Goal: Task Accomplishment & Management: Use online tool/utility

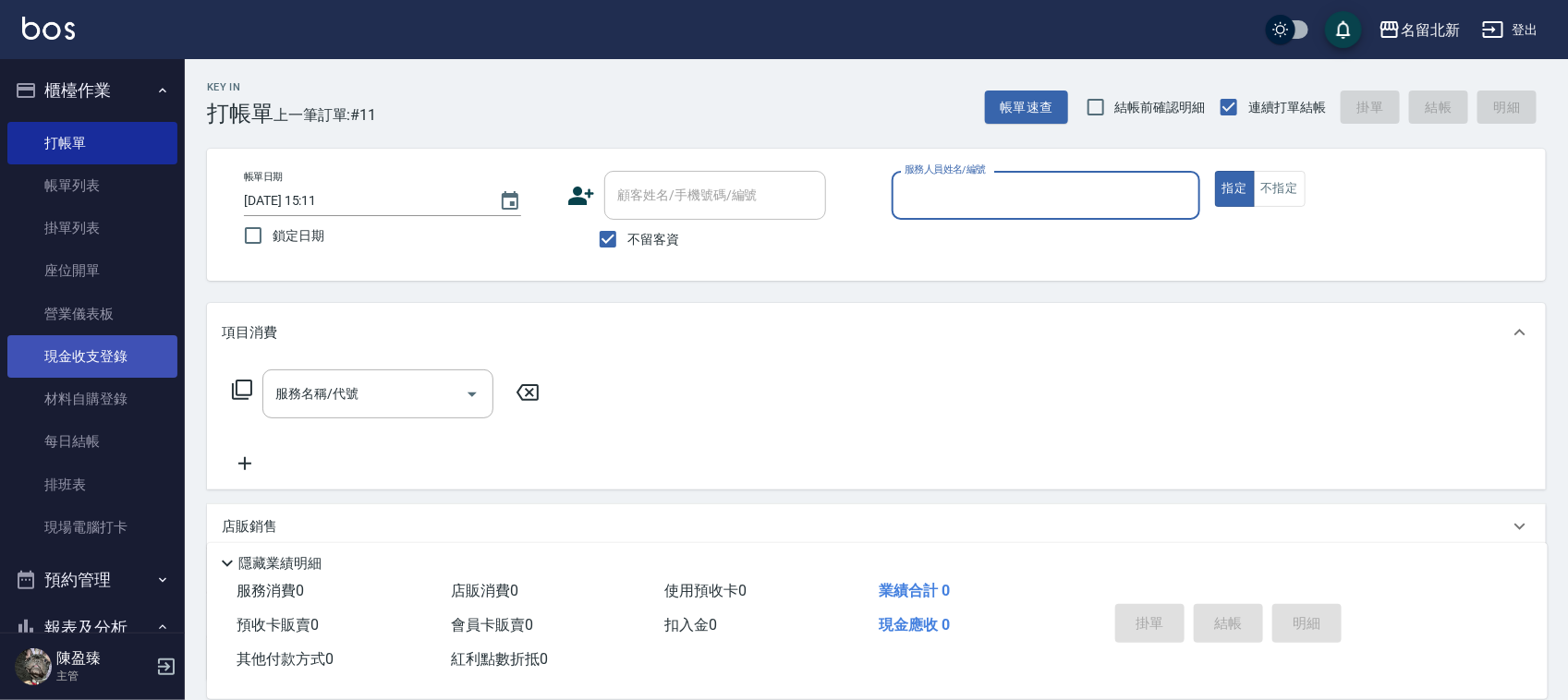
click at [120, 350] on link "現金收支登錄" at bounding box center [92, 355] width 170 height 42
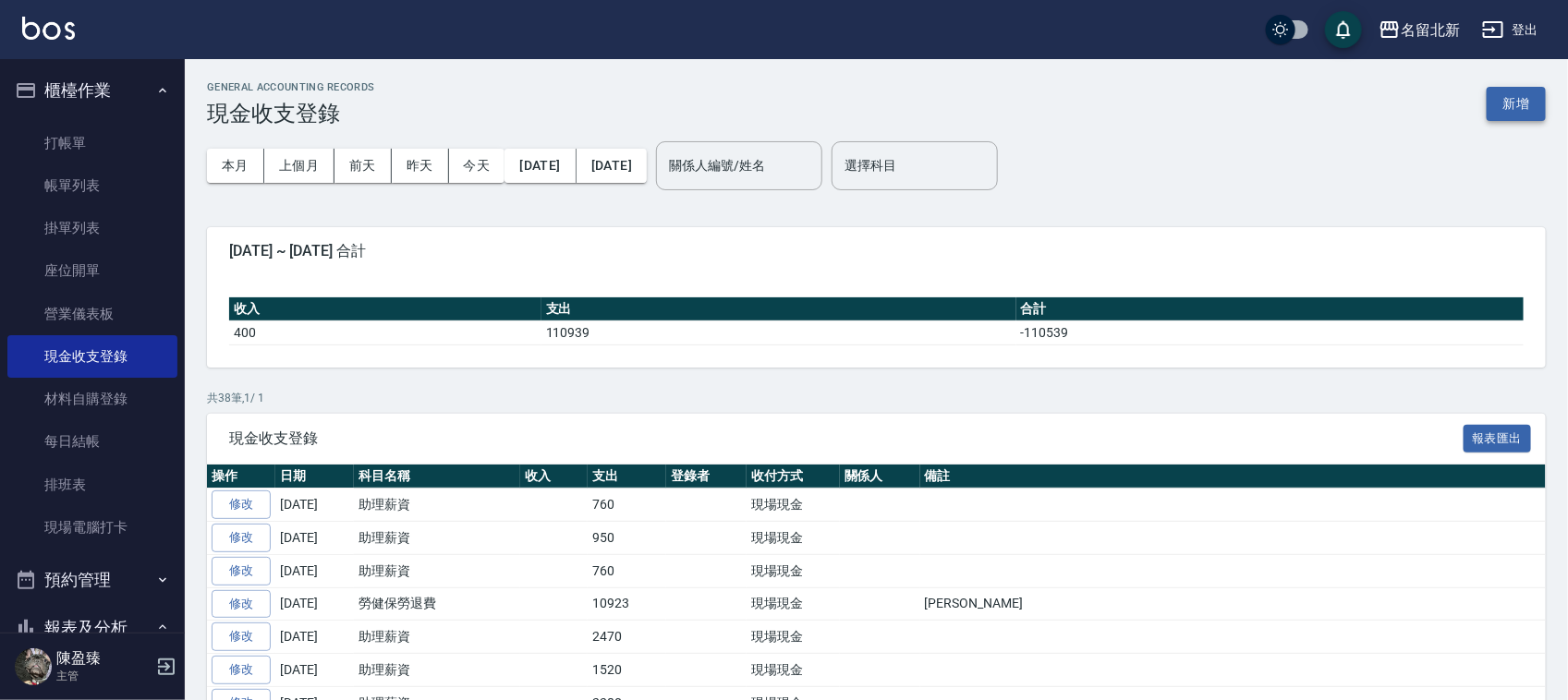
click at [1526, 102] on button "新增" at bounding box center [1516, 103] width 59 height 34
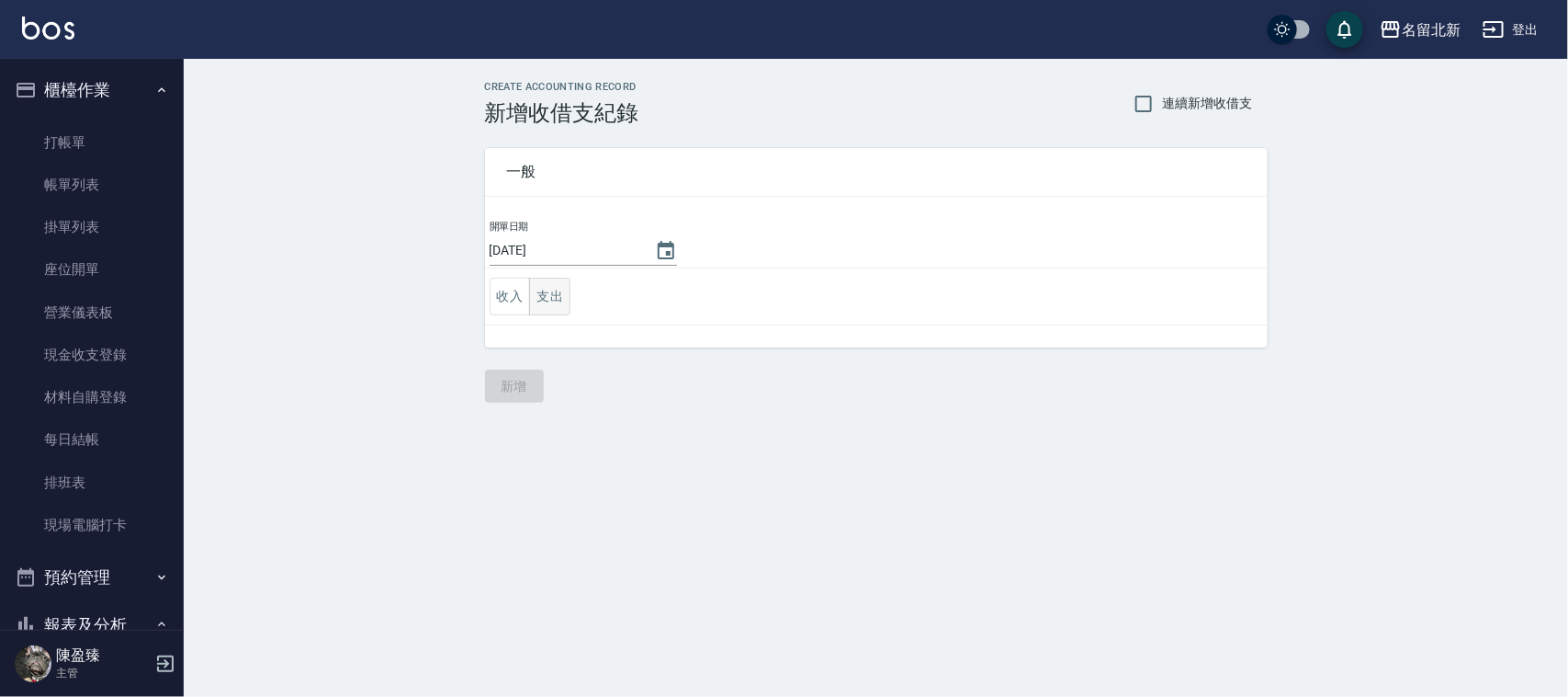
click at [545, 300] on button "支出" at bounding box center [550, 296] width 41 height 38
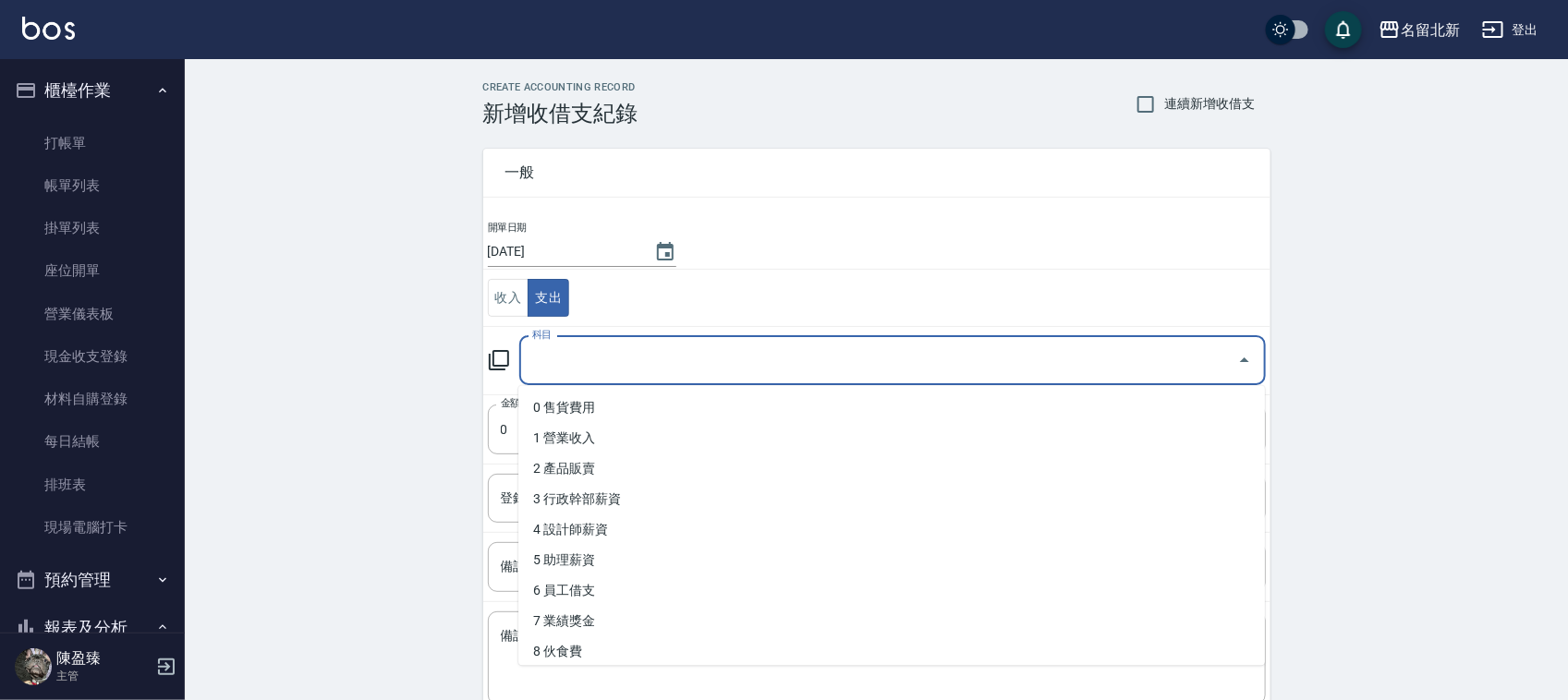
click at [592, 360] on input "科目" at bounding box center [878, 360] width 702 height 32
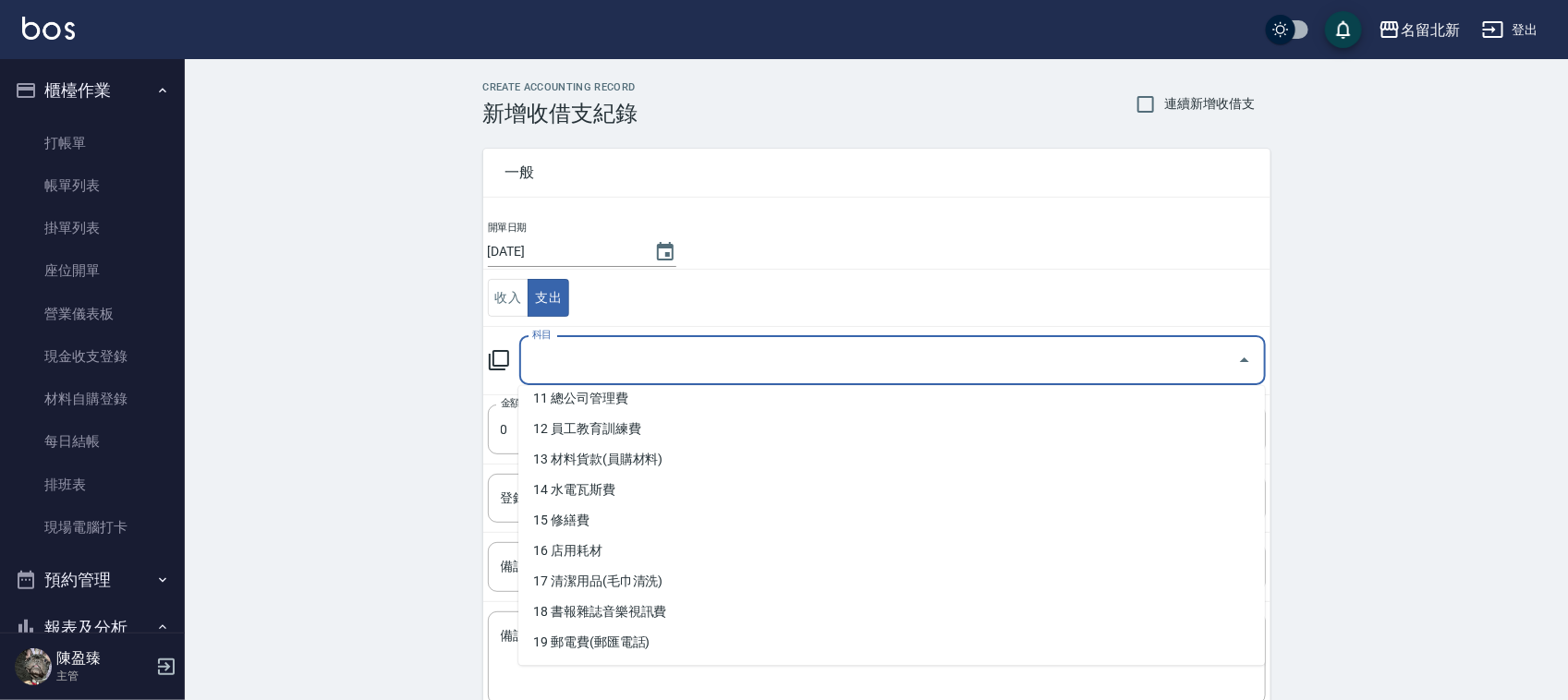
scroll to position [347, 0]
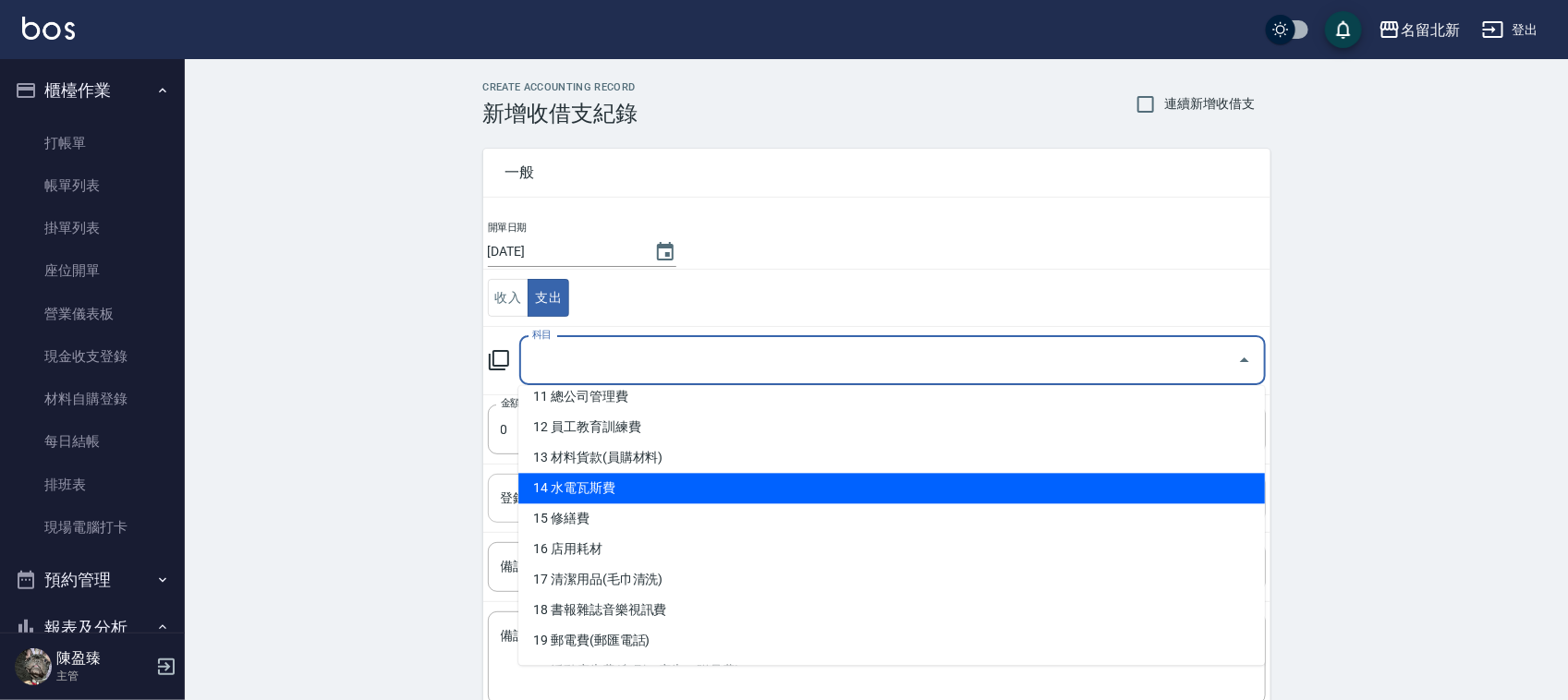
click at [695, 488] on li "14 水電瓦斯費" at bounding box center [892, 488] width 747 height 30
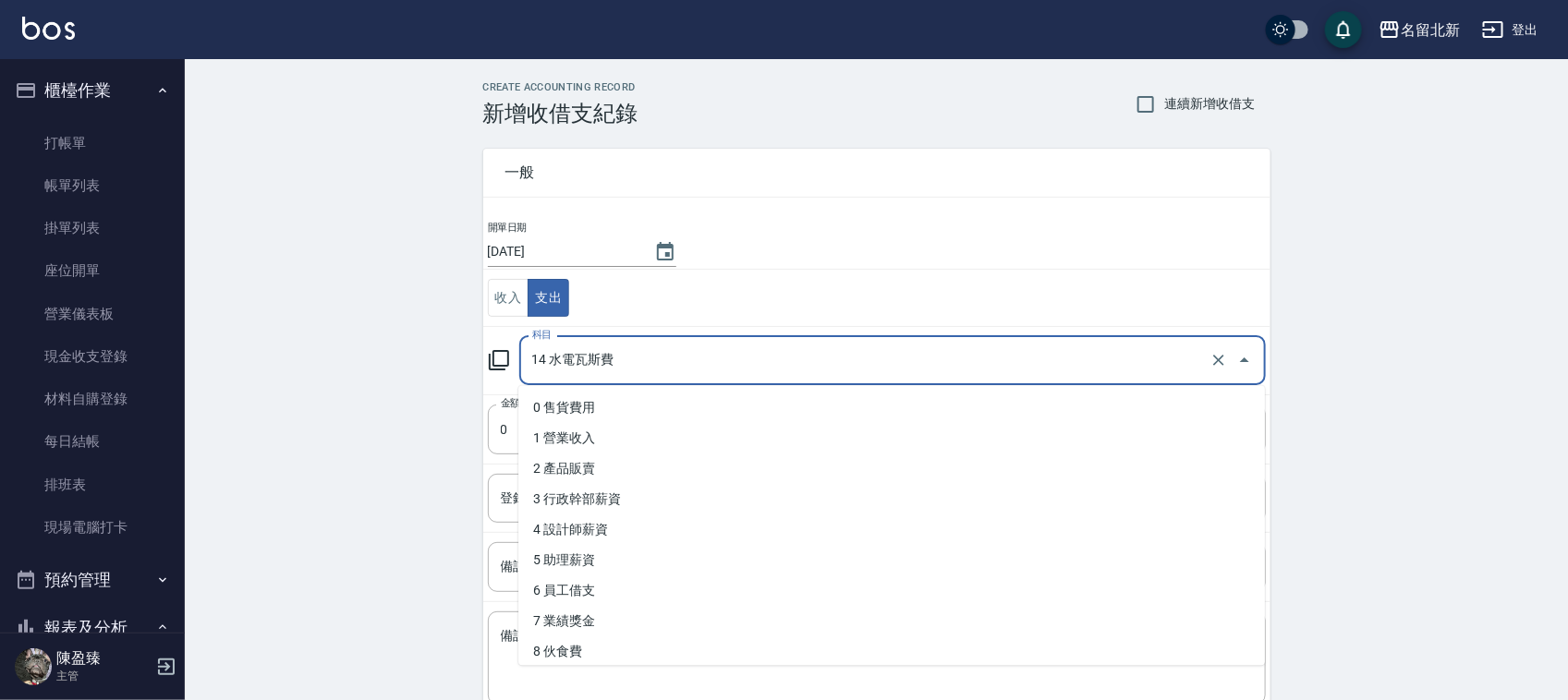
click at [594, 353] on input "14 水電瓦斯費" at bounding box center [867, 360] width 678 height 32
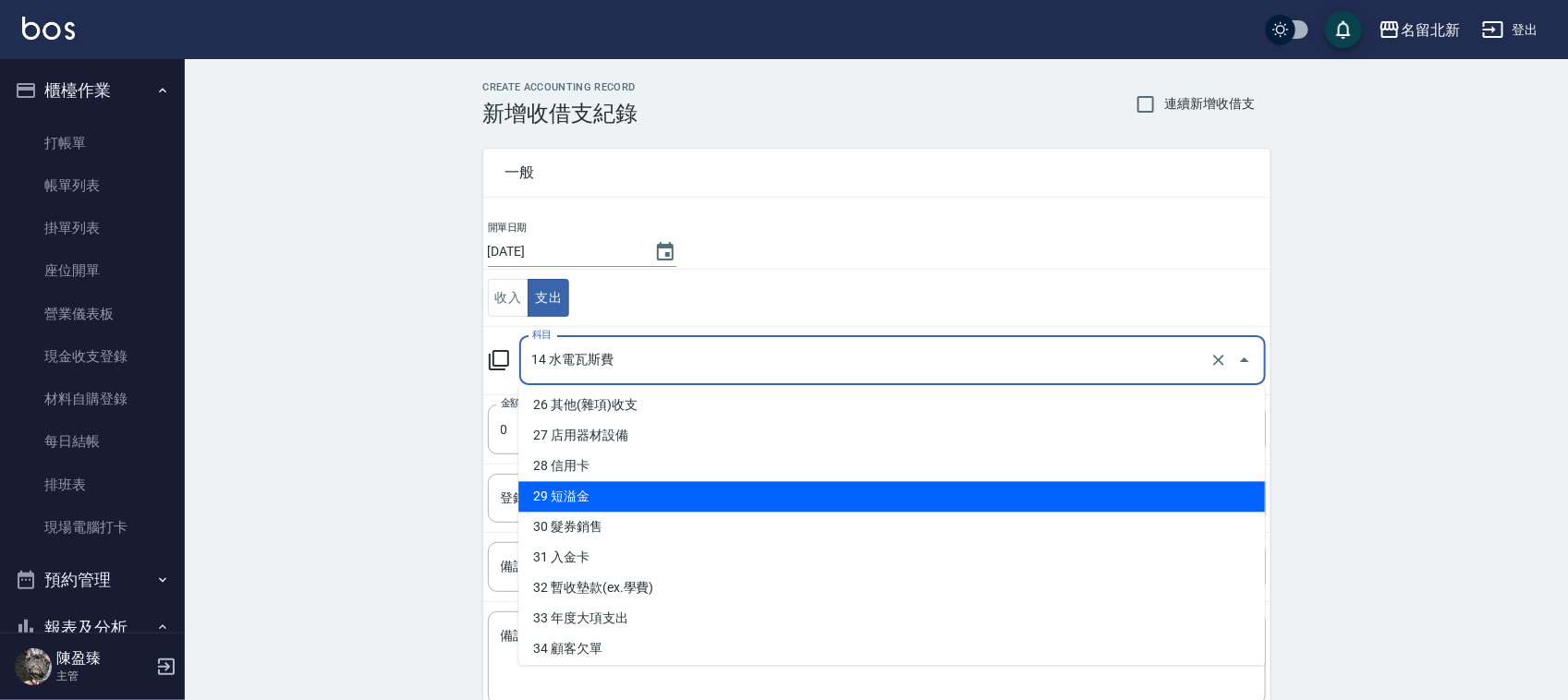
scroll to position [891, 0]
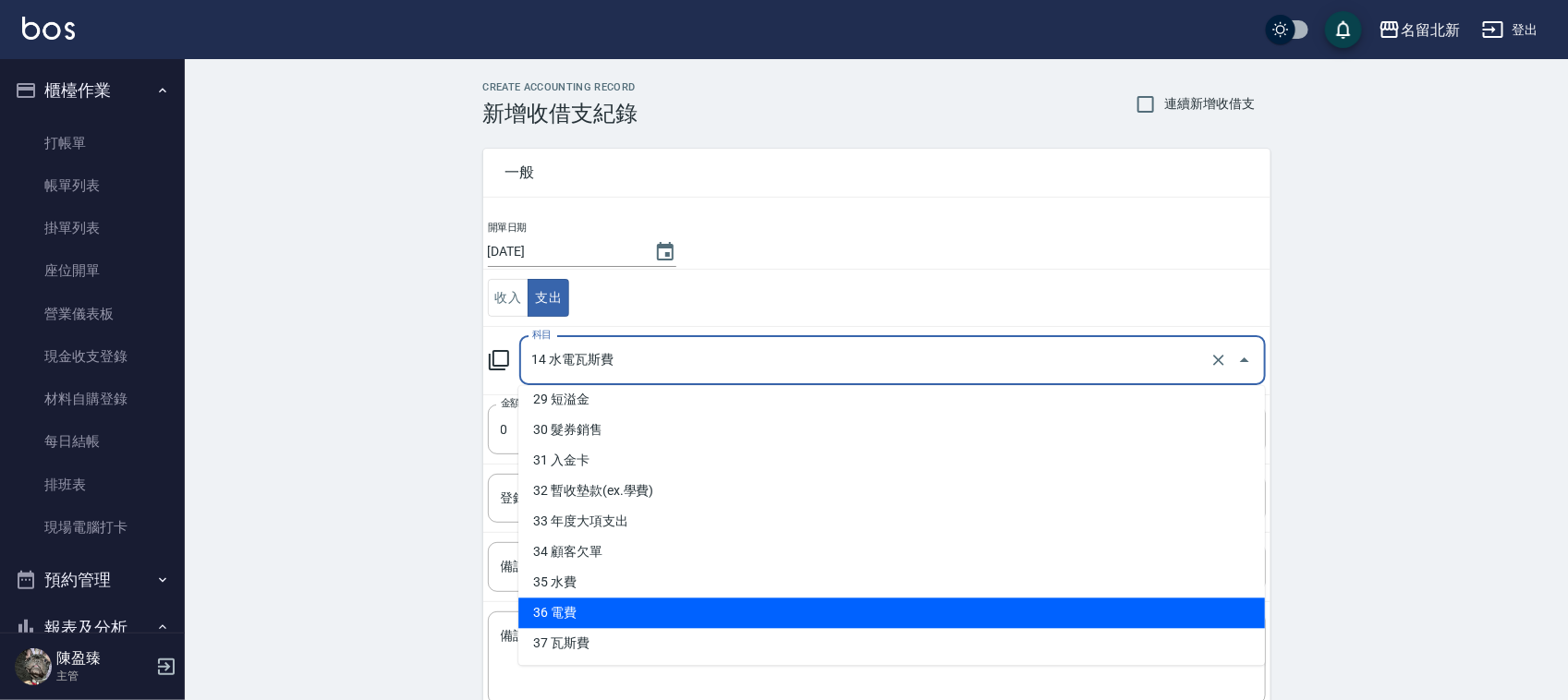
click at [570, 607] on li "36 電費" at bounding box center [892, 613] width 747 height 30
type input "36 電費"
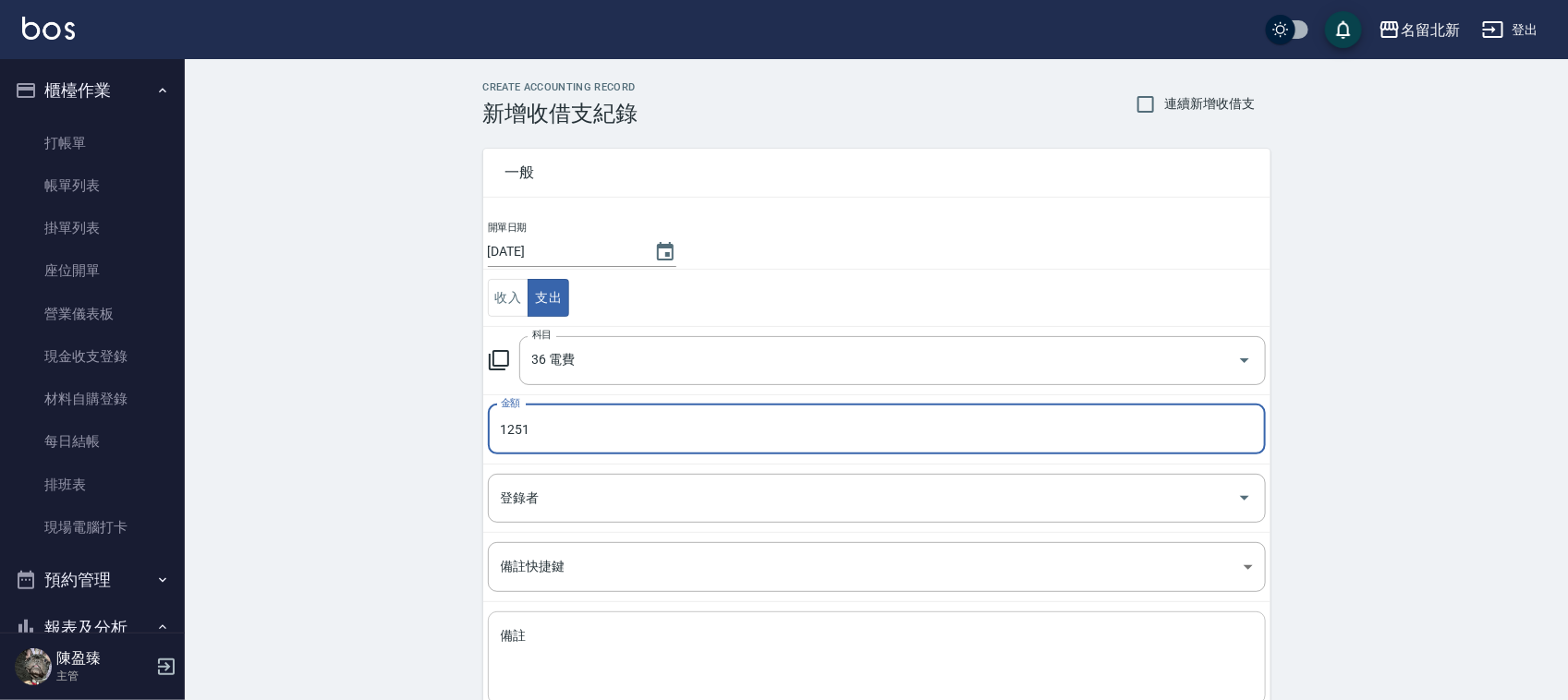
type input "1251"
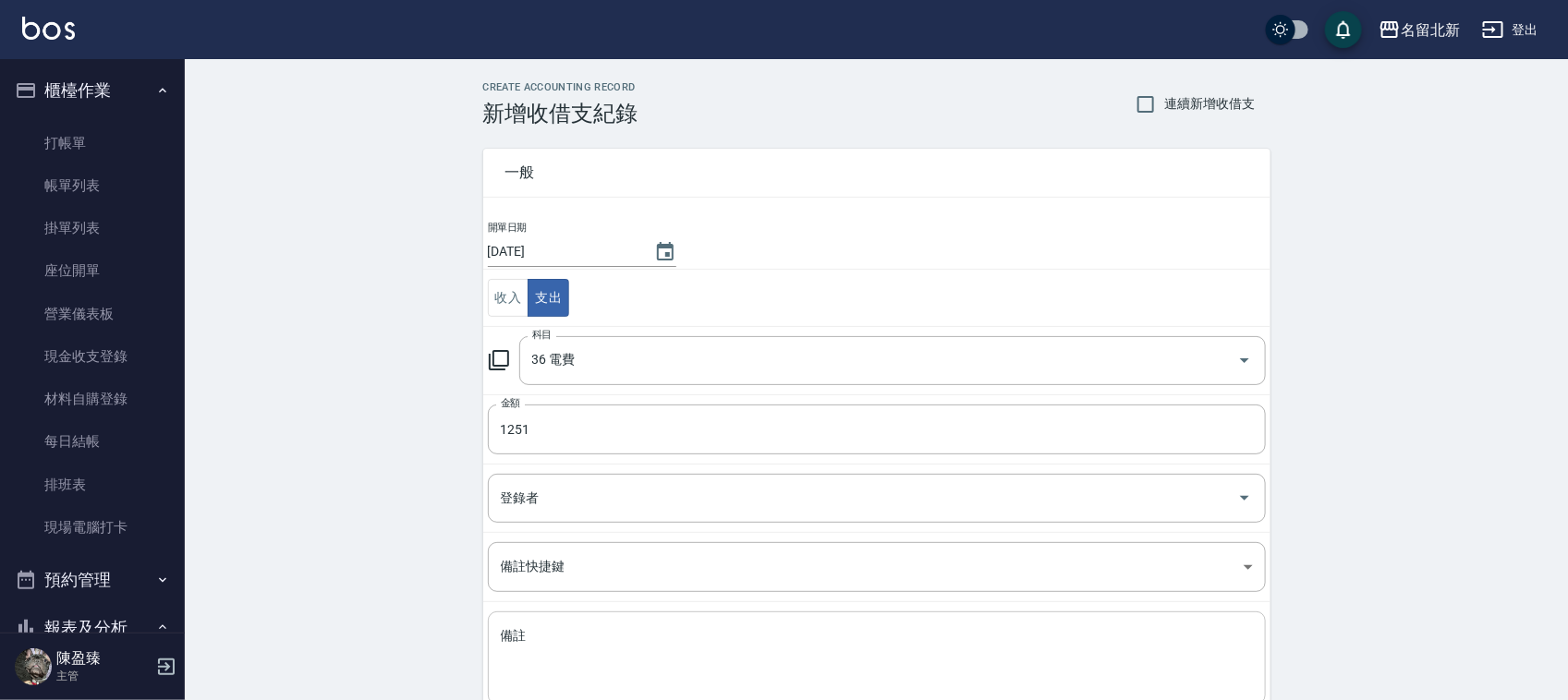
click at [614, 626] on div "x 備註" at bounding box center [877, 658] width 778 height 93
type textarea "N"
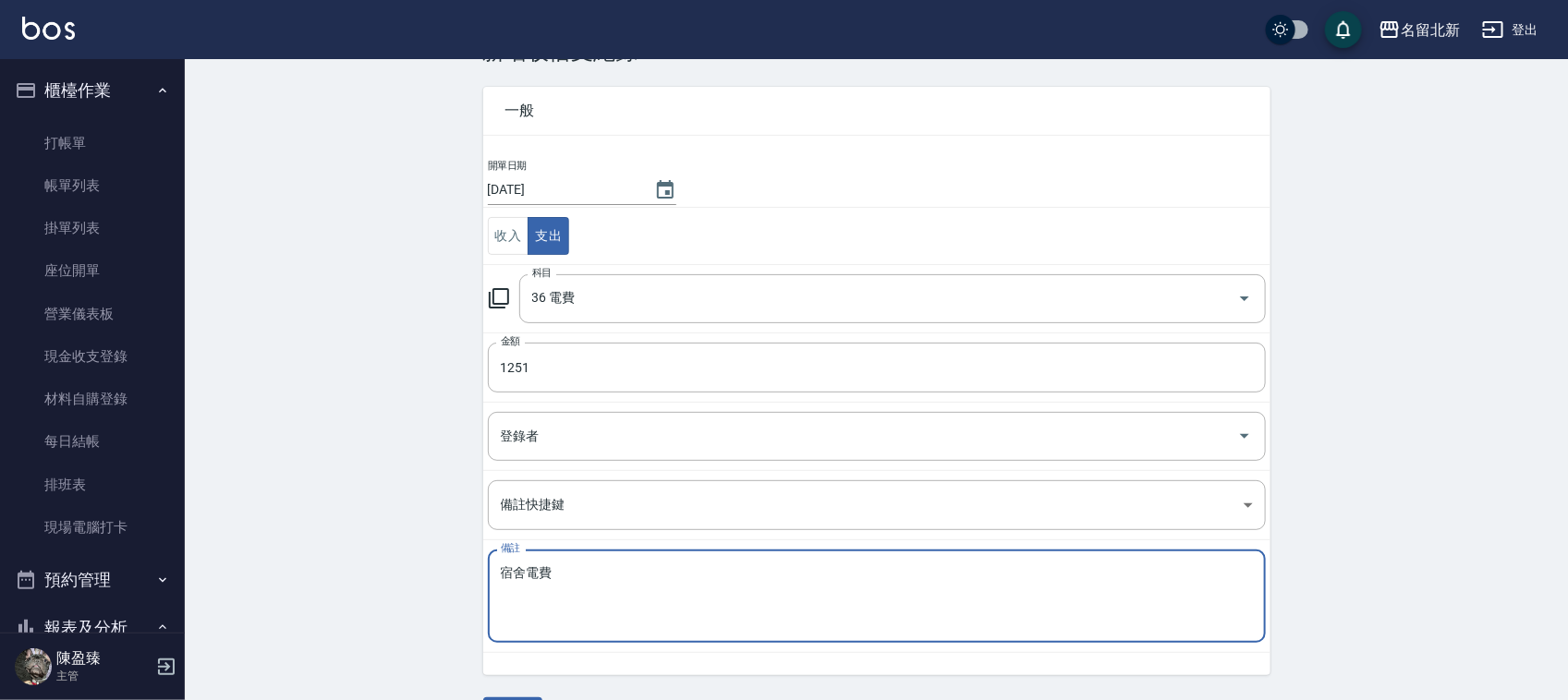
scroll to position [116, 0]
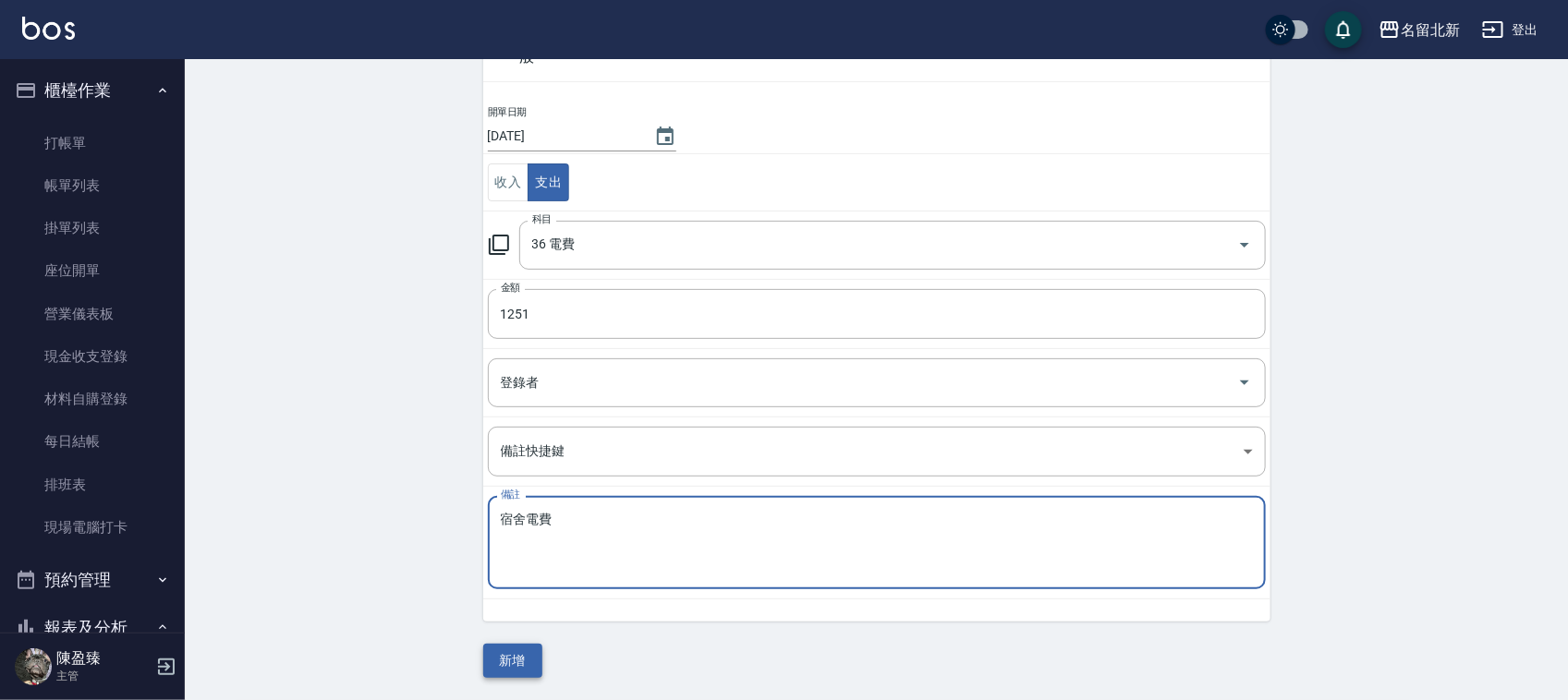
type textarea "宿舍電費"
click at [520, 661] on button "新增" at bounding box center [513, 660] width 59 height 34
